Goal: Check status: Check status

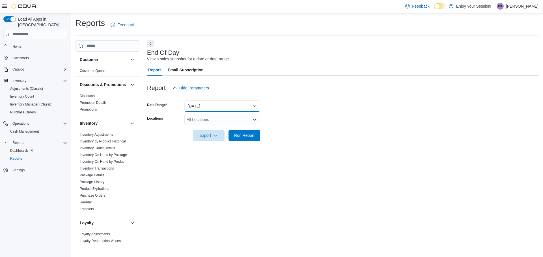
click at [221, 109] on button "[DATE]" at bounding box center [222, 106] width 76 height 11
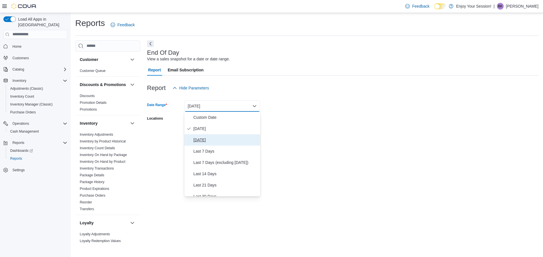
click at [212, 140] on span "[DATE]" at bounding box center [225, 140] width 64 height 7
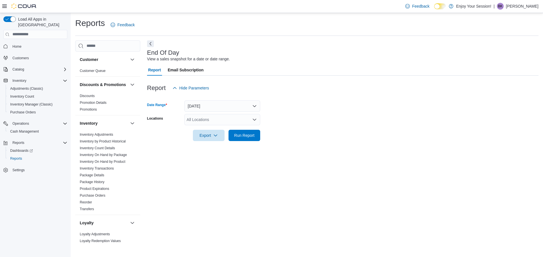
click at [224, 122] on div "All Locations" at bounding box center [222, 119] width 76 height 11
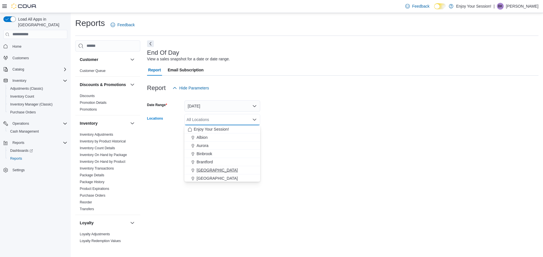
click at [213, 169] on span "[GEOGRAPHIC_DATA]" at bounding box center [216, 171] width 41 height 6
click at [313, 141] on div at bounding box center [342, 144] width 391 height 7
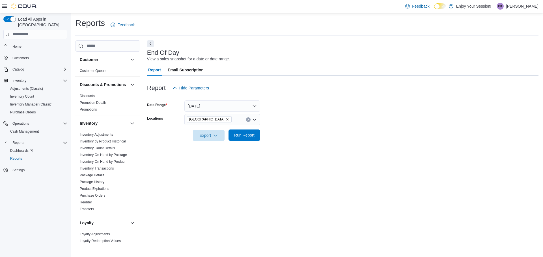
click at [242, 134] on span "Run Report" at bounding box center [244, 136] width 20 height 6
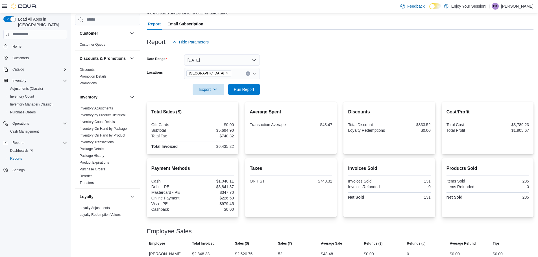
scroll to position [57, 0]
